Goal: Task Accomplishment & Management: Complete application form

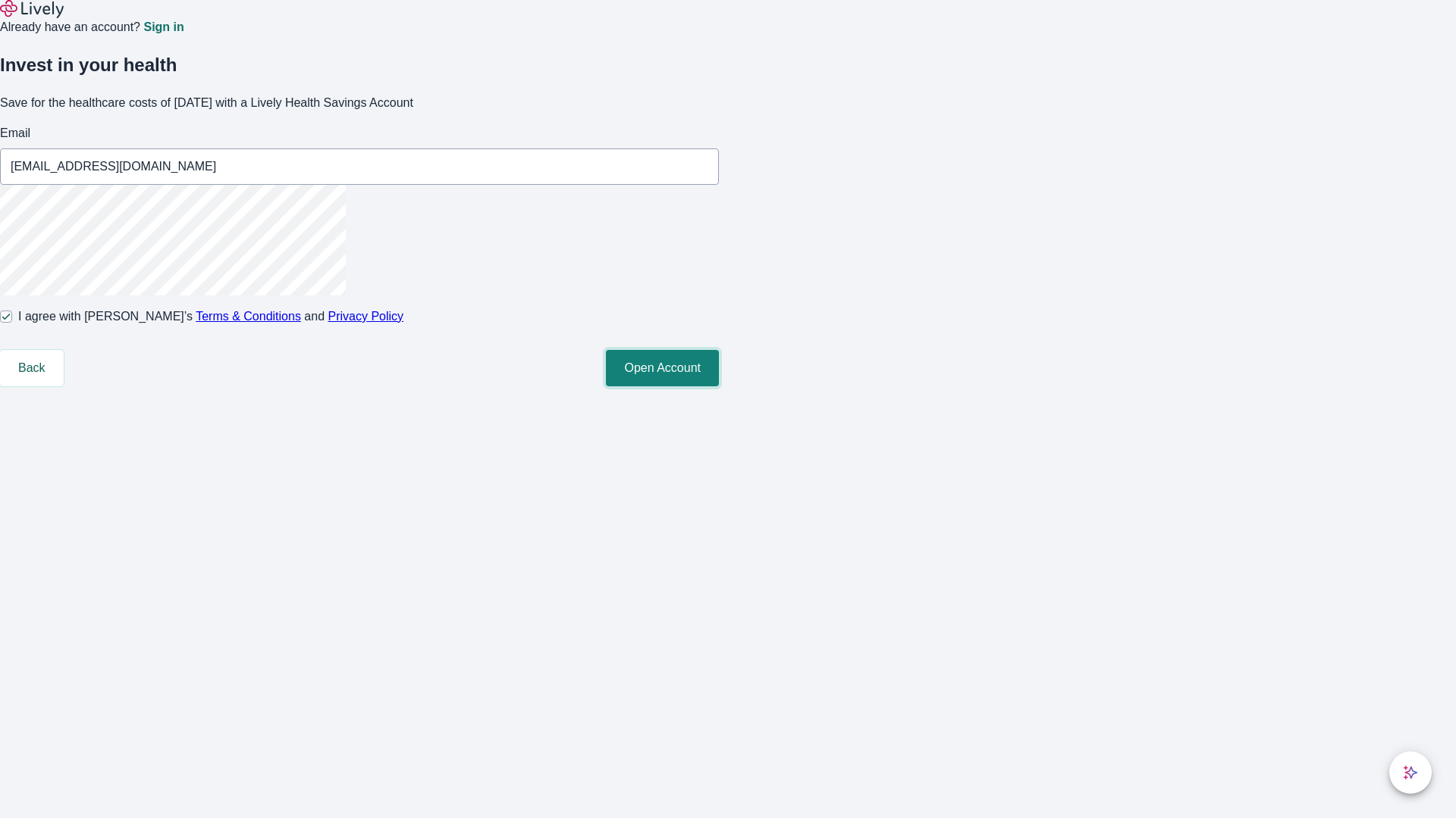
click at [719, 387] on button "Open Account" at bounding box center [662, 368] width 113 height 36
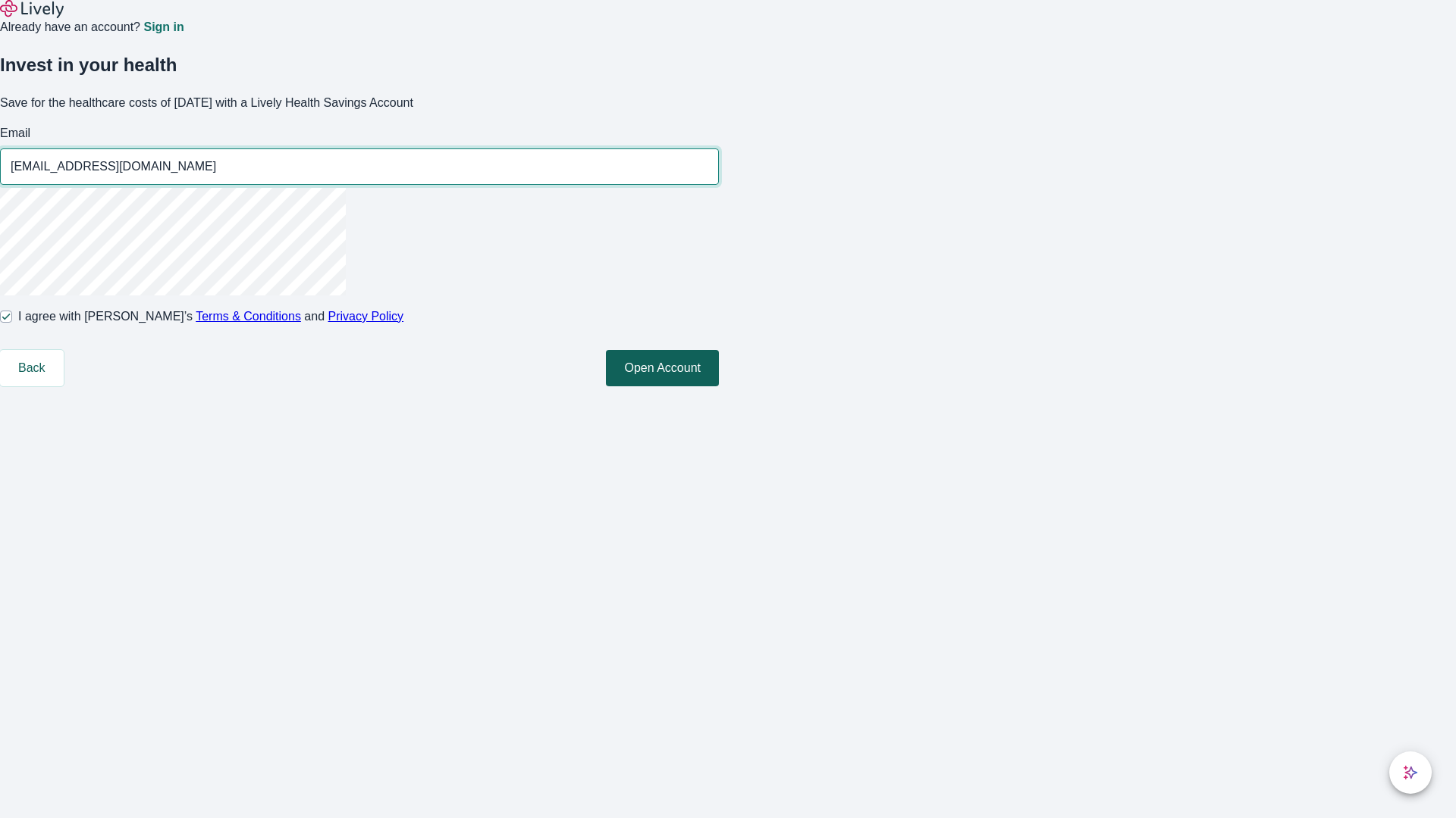
type input "[EMAIL_ADDRESS][DOMAIN_NAME]"
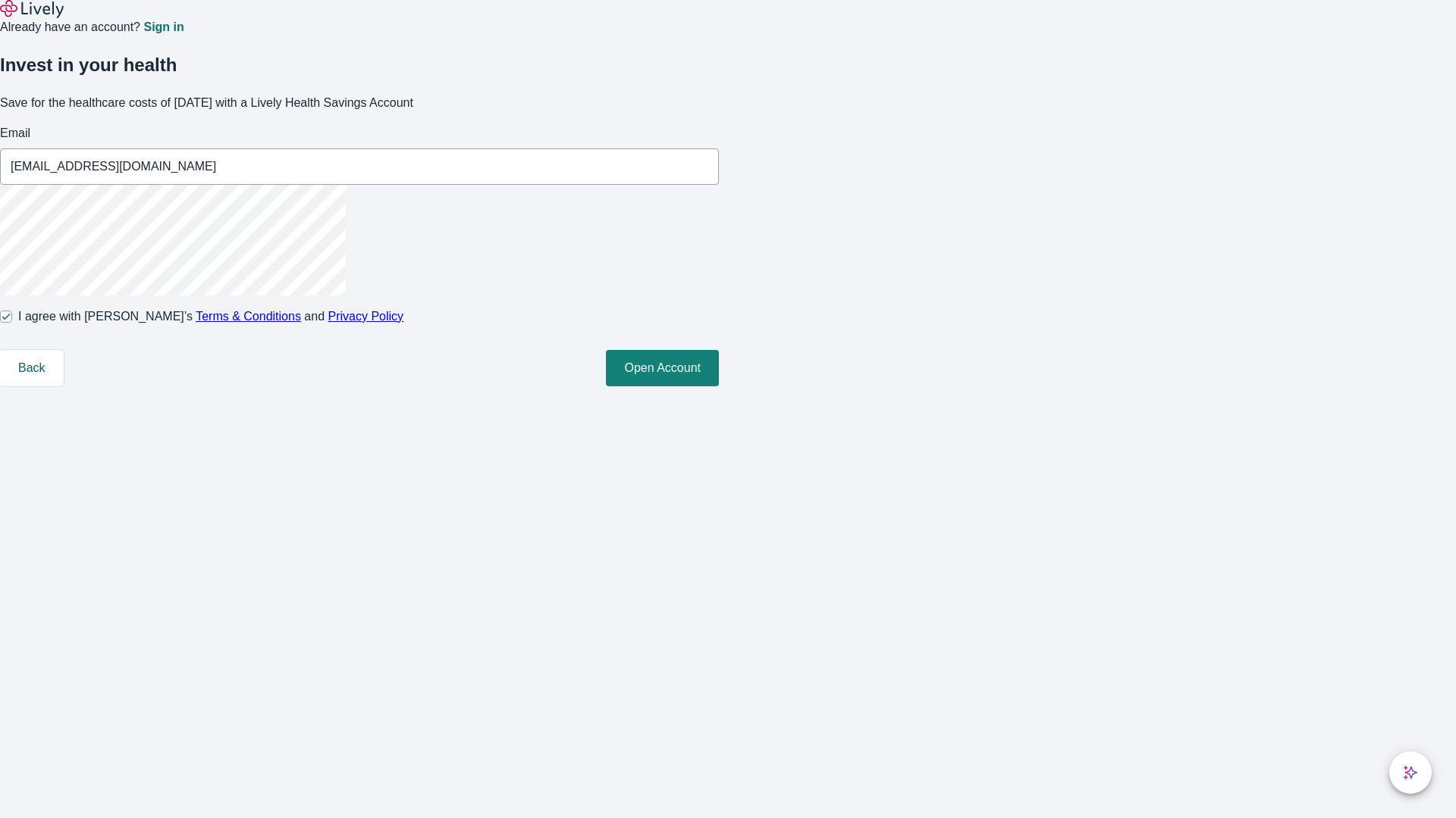
click at [12, 323] on input "I agree with Lively’s Terms & Conditions and Privacy Policy" at bounding box center [5, 316] width 12 height 12
checkbox input "false"
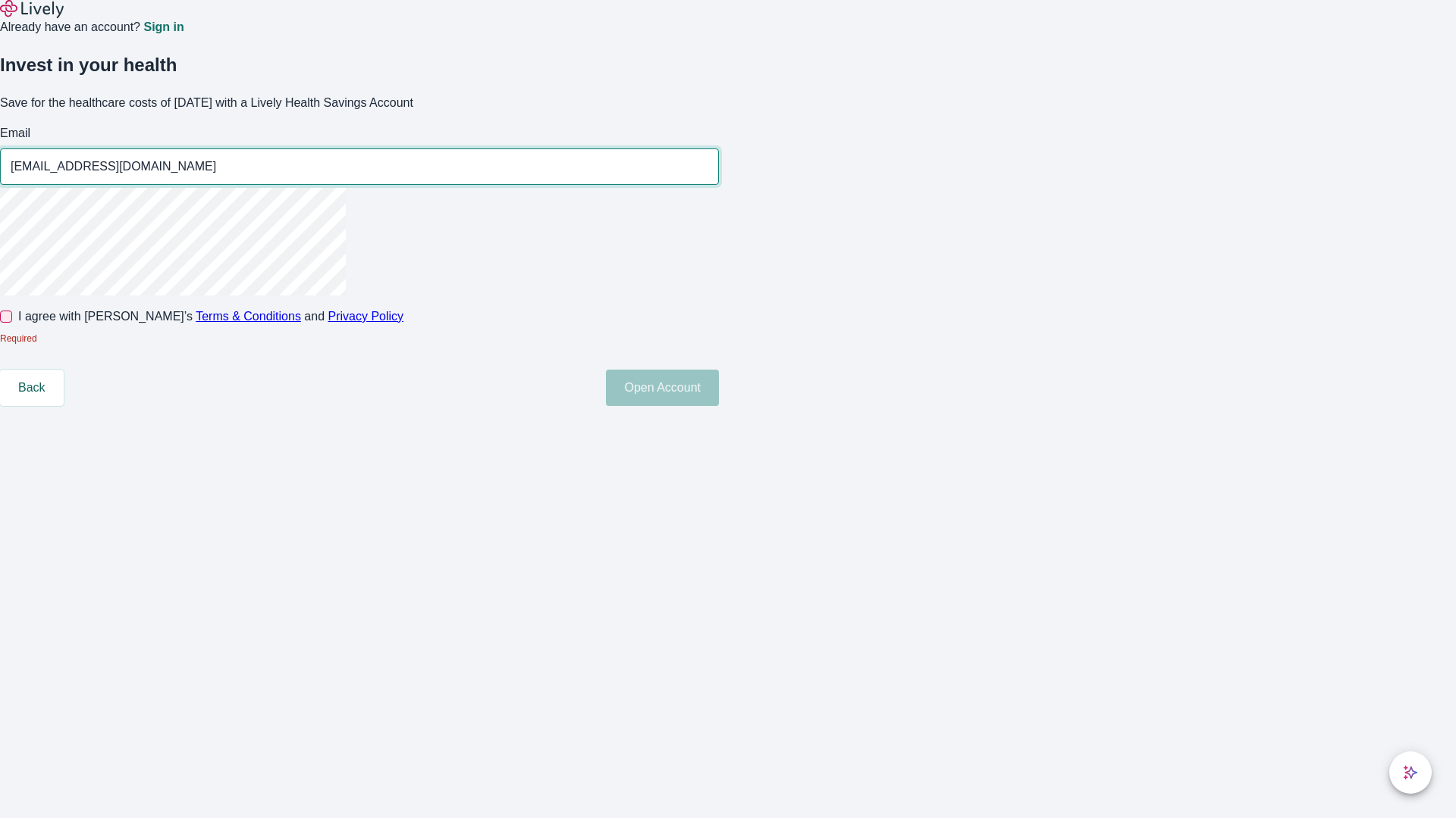
type input "[EMAIL_ADDRESS][DOMAIN_NAME]"
click at [12, 323] on input "I agree with Lively’s Terms & Conditions and Privacy Policy" at bounding box center [5, 316] width 12 height 12
checkbox input "true"
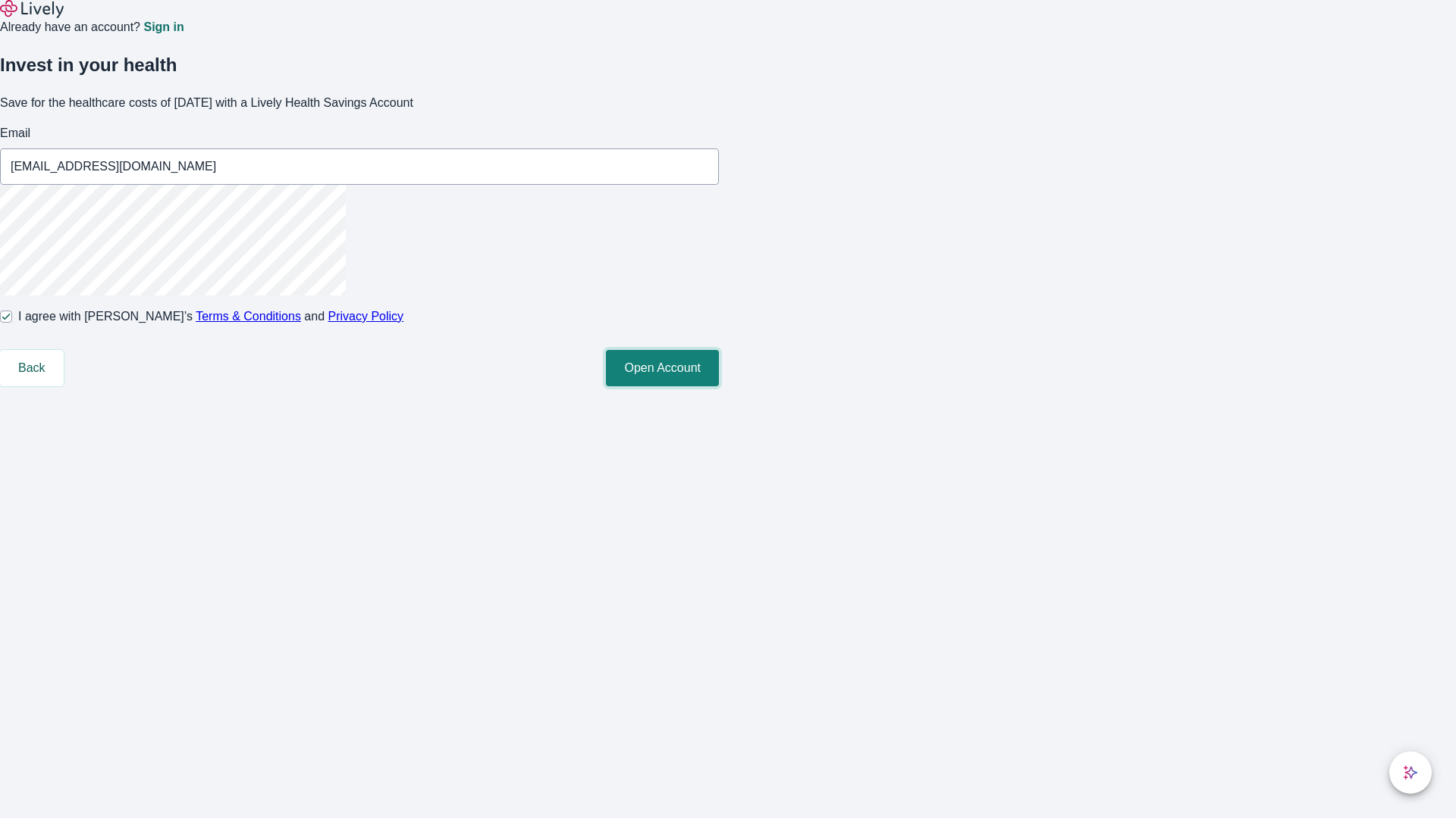
click at [719, 387] on button "Open Account" at bounding box center [662, 368] width 113 height 36
